Goal: Task Accomplishment & Management: Manage account settings

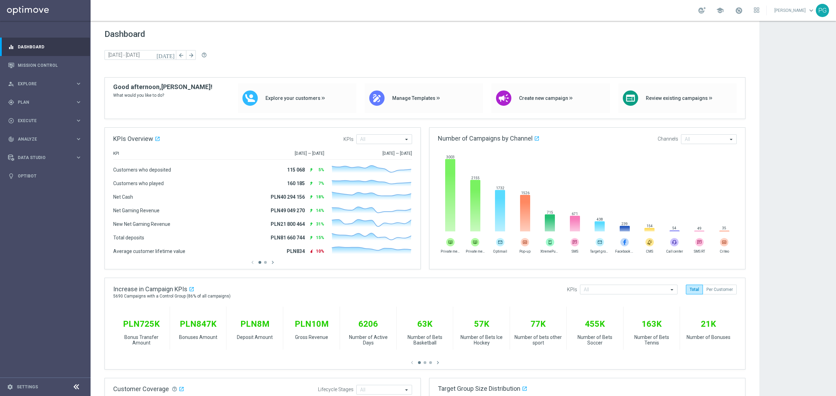
click at [19, 284] on sidenavbar "equalizer Dashboard Mission Control" at bounding box center [45, 198] width 91 height 396
click at [40, 110] on div "gps_fixed Plan keyboard_arrow_right" at bounding box center [45, 102] width 90 height 18
click at [37, 116] on link "Target Groups" at bounding box center [45, 117] width 54 height 6
